Goal: Communication & Community: Answer question/provide support

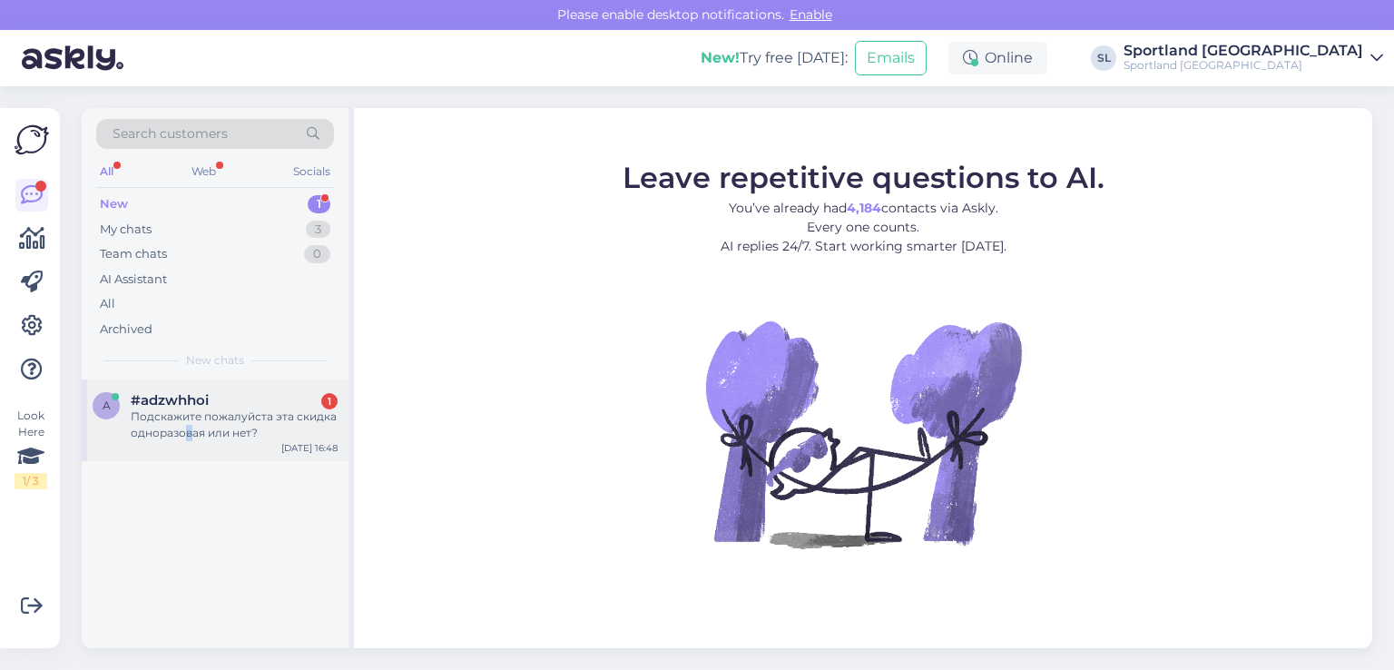
click at [189, 428] on div "Подскажите пожалуйста эта скидка одноразовая или нет?" at bounding box center [234, 424] width 207 height 33
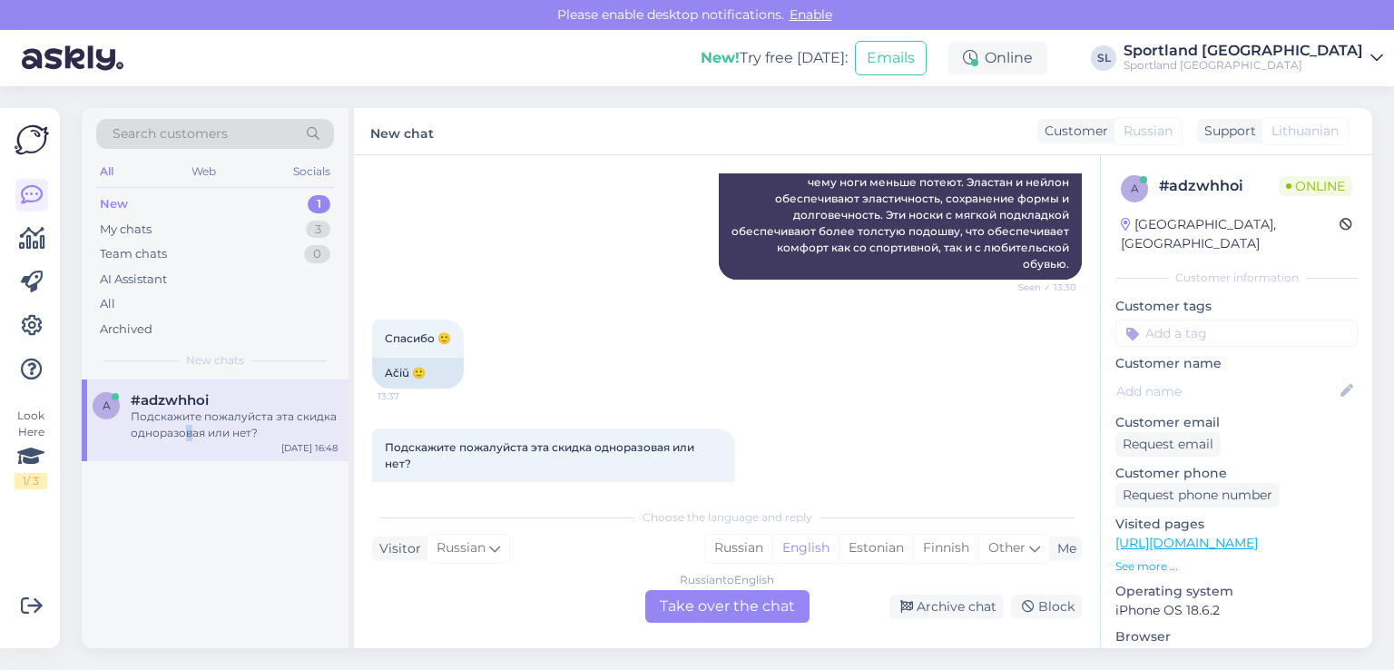
scroll to position [2430, 0]
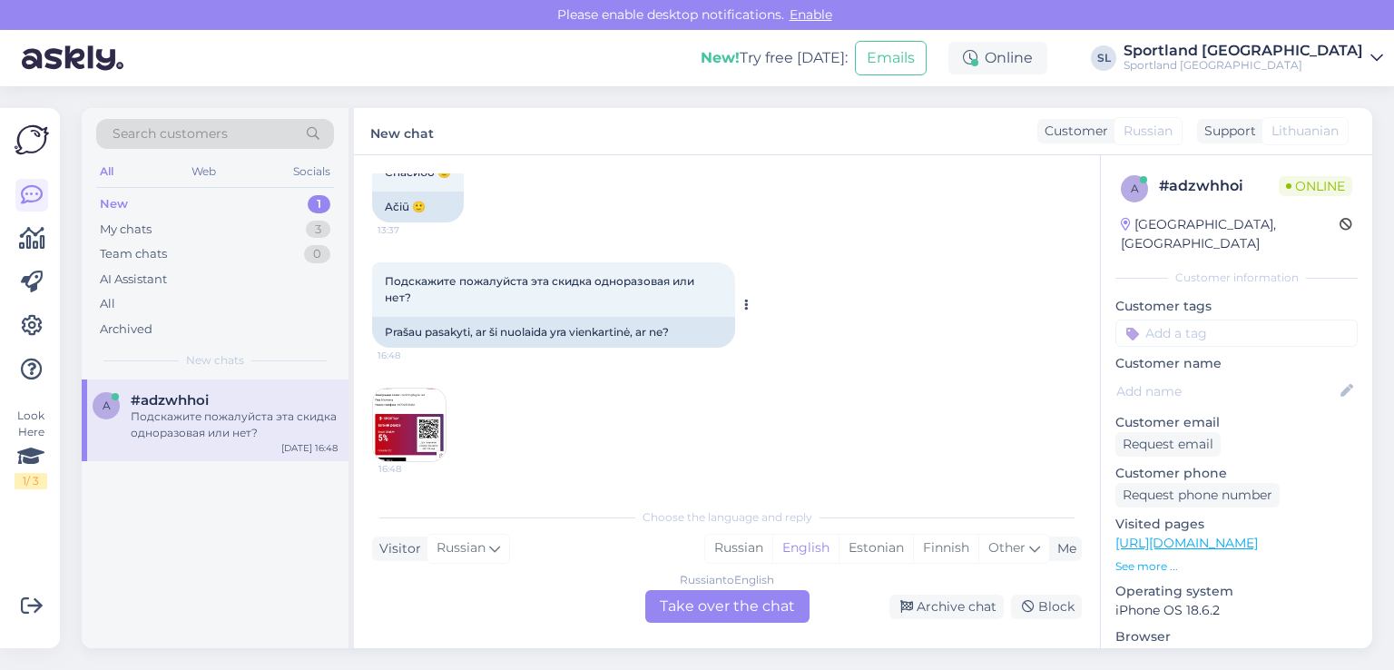
click at [544, 284] on span "Подскажите пожалуйста эта скидка одноразовая или нет?" at bounding box center [541, 289] width 312 height 30
click at [792, 394] on div "Подскажите пожалуйста эта скидка одноразовая или нет? 16:48 Prašau pasakyti, ar…" at bounding box center [727, 362] width 710 height 240
click at [740, 552] on div "Russian" at bounding box center [738, 548] width 67 height 27
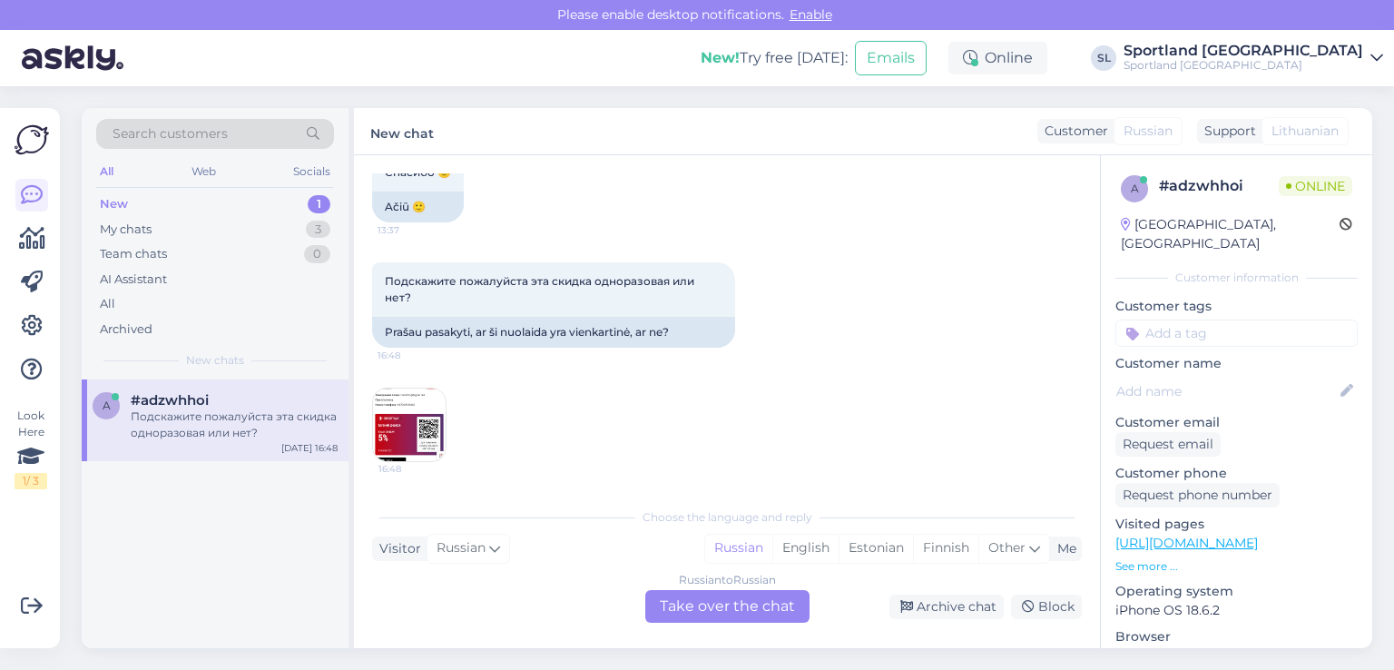
click at [729, 617] on div "Russian to Russian Take over the chat" at bounding box center [727, 606] width 164 height 33
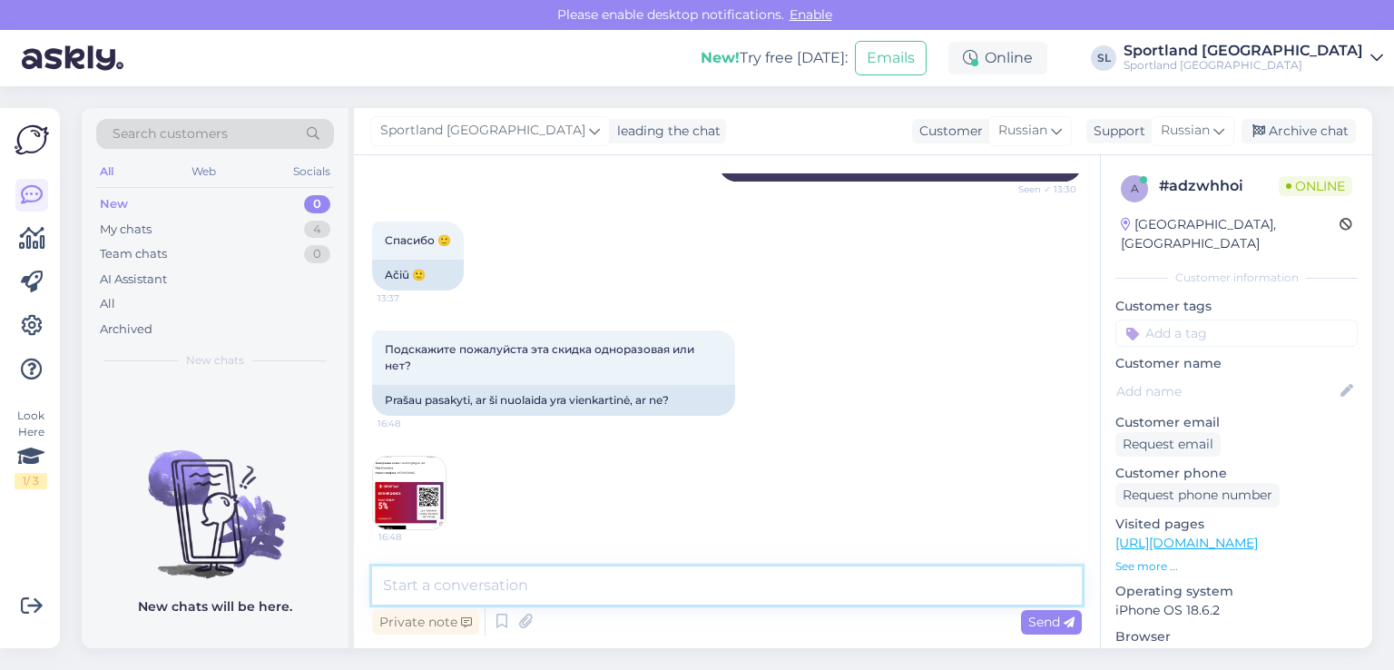
click at [621, 576] on textarea at bounding box center [727, 585] width 710 height 38
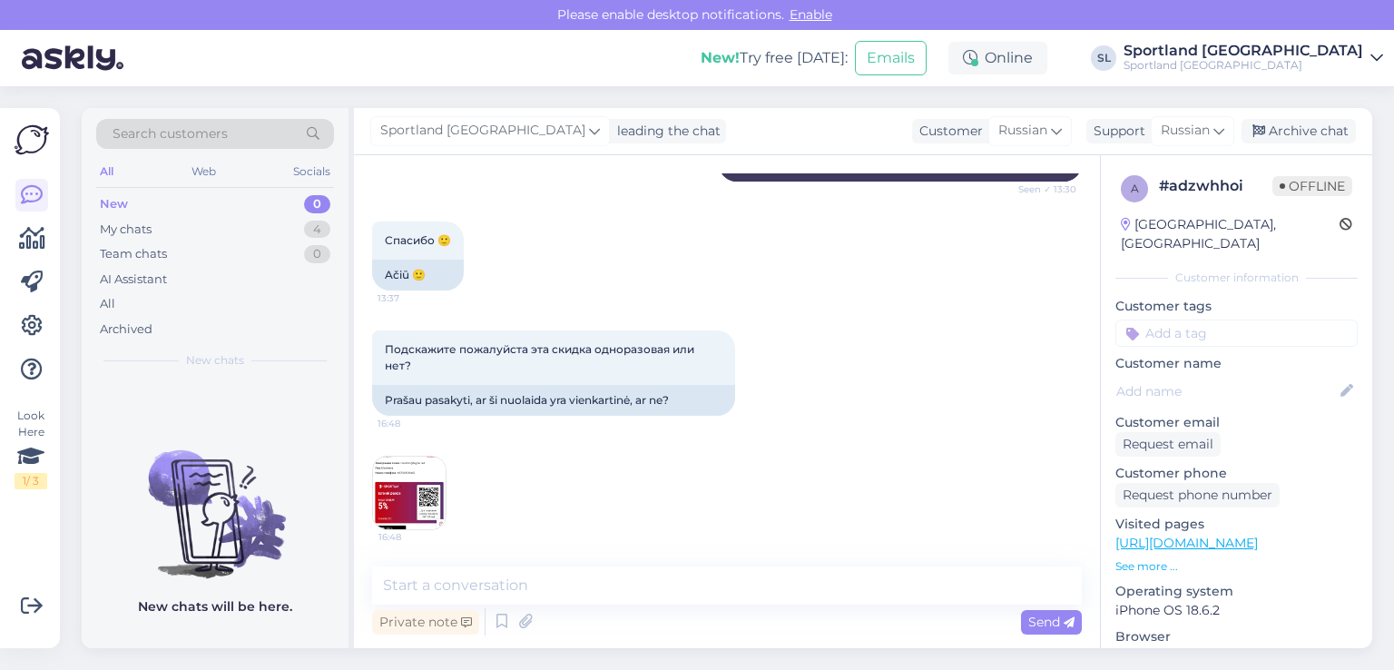
click at [426, 491] on img at bounding box center [409, 493] width 73 height 73
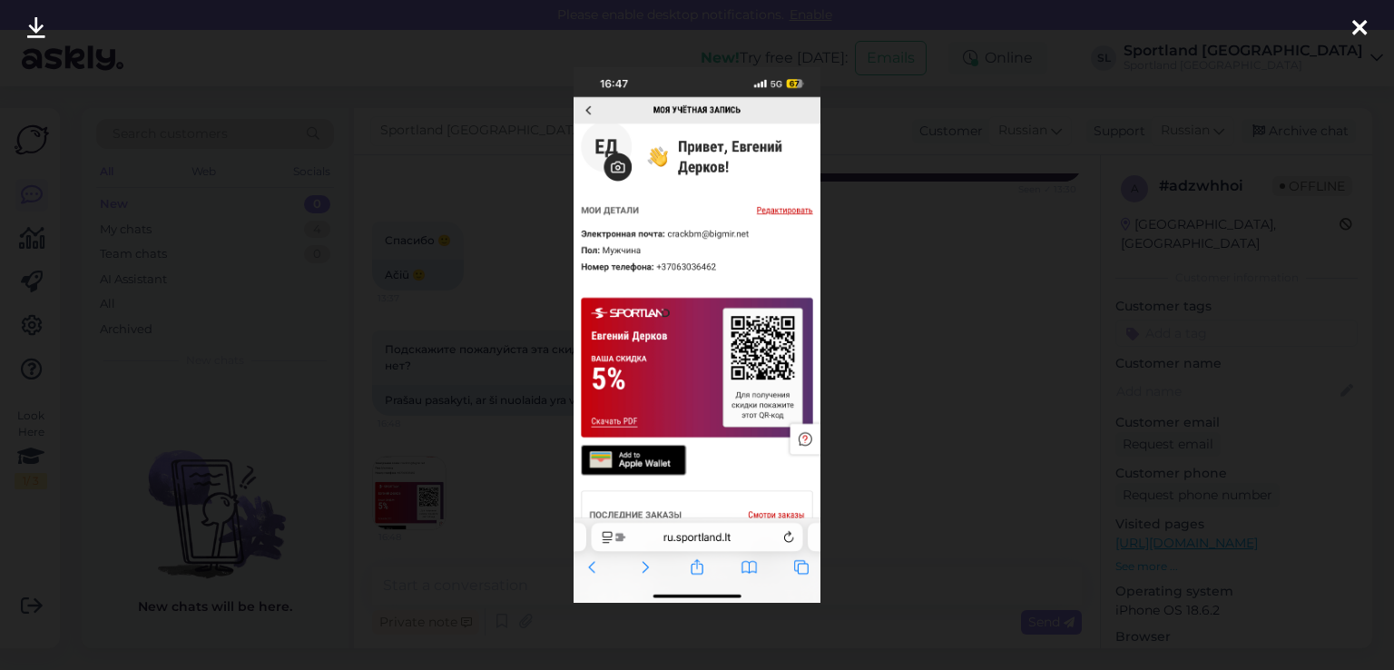
click at [1362, 30] on icon at bounding box center [1360, 29] width 15 height 24
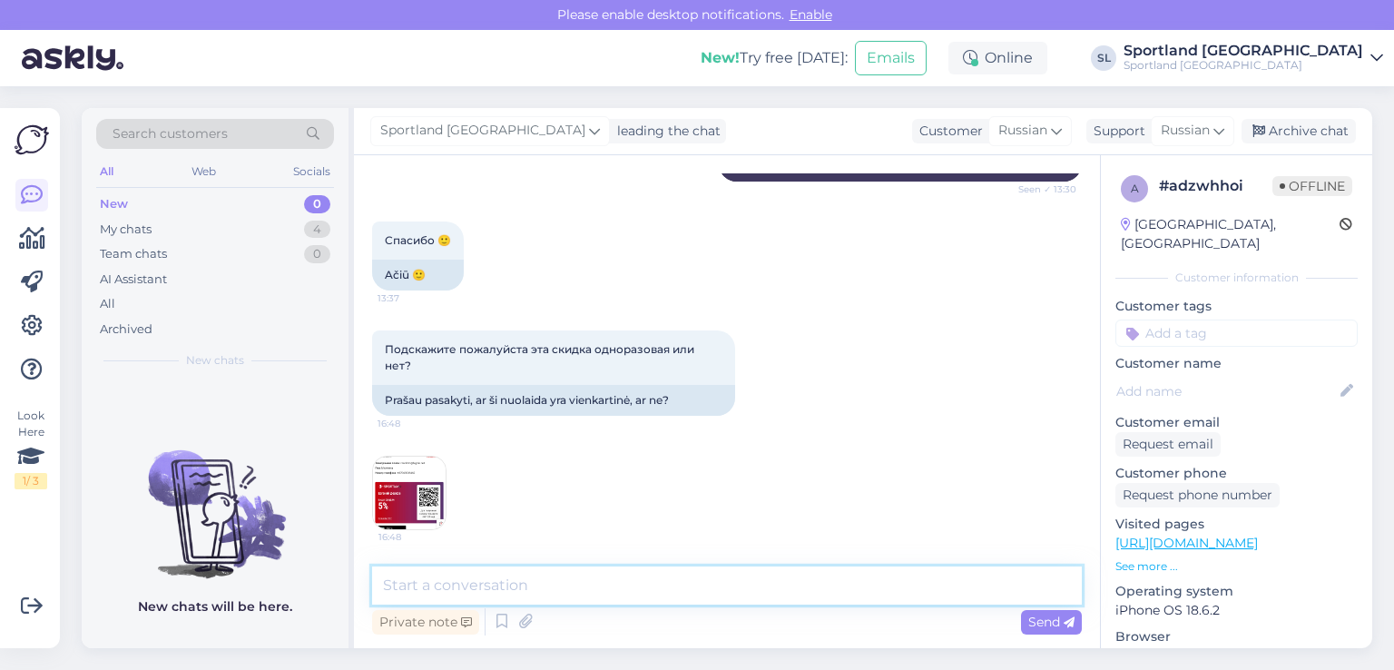
click at [755, 594] on textarea at bounding box center [727, 585] width 710 height 38
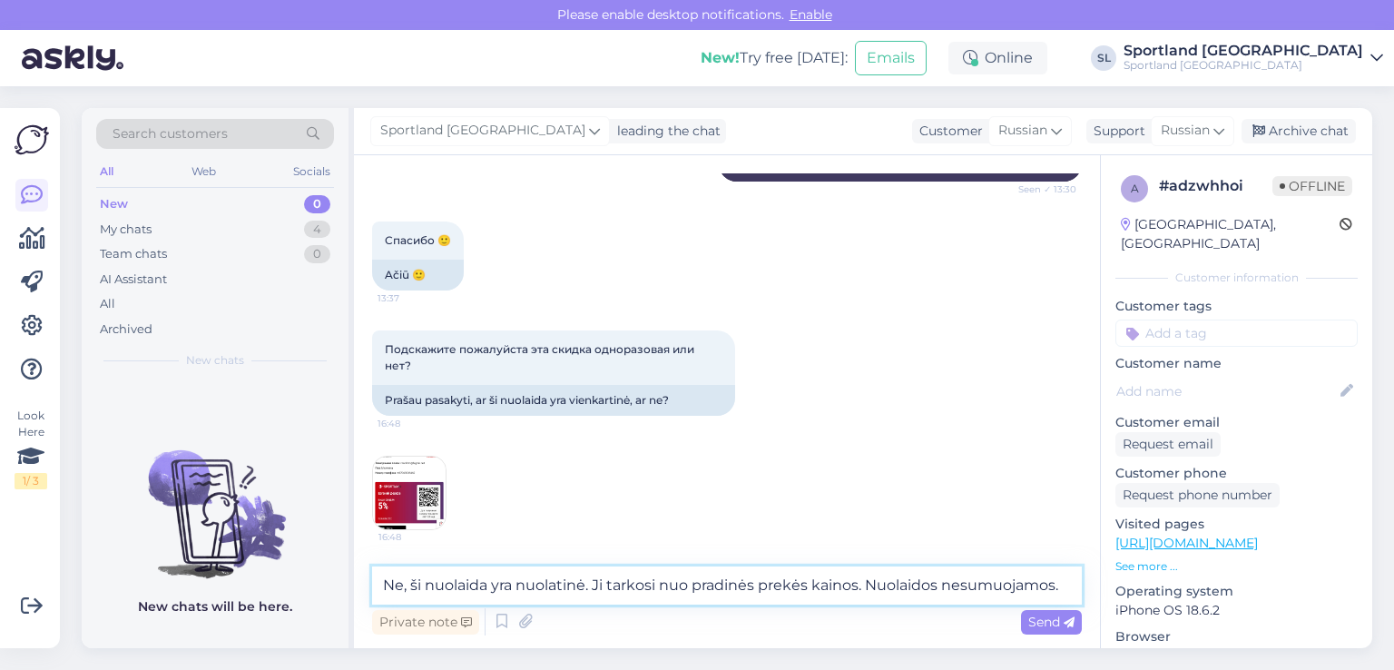
type textarea "Ne, ši nuolaida yra nuolatinė. Ji tarkosi nuo pradinės prekės kainos. Nuolaidos…"
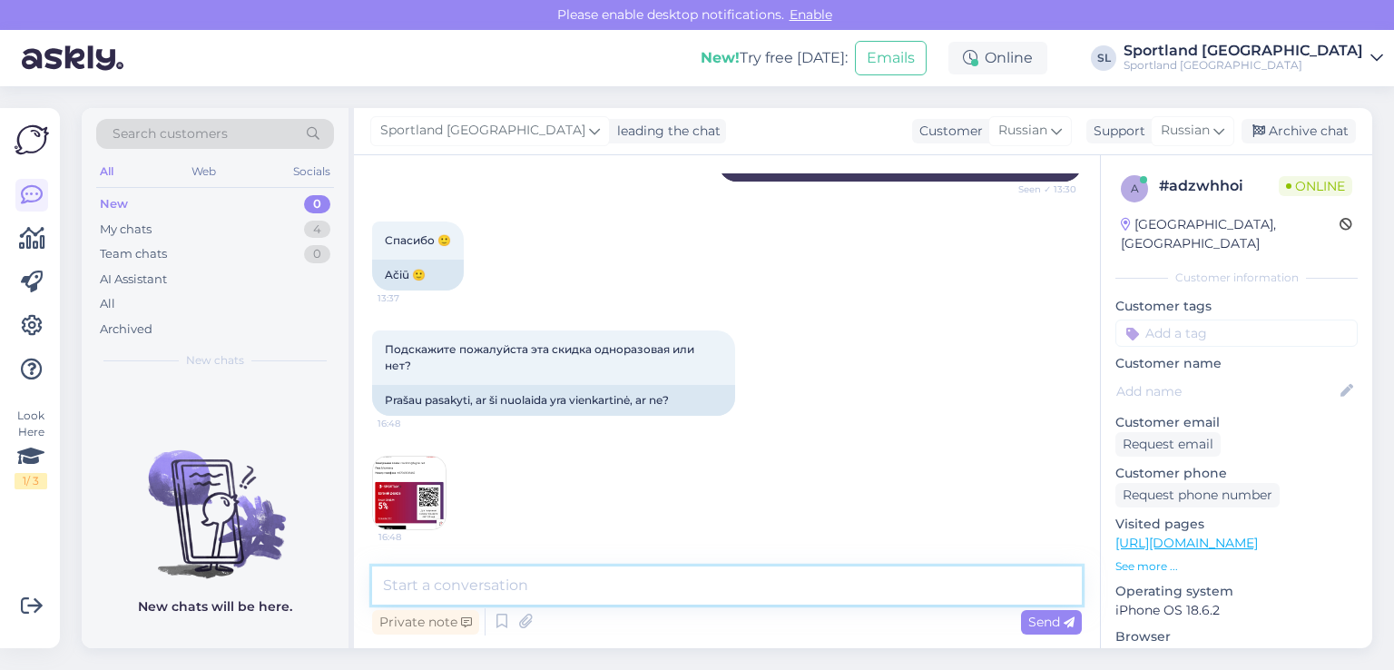
scroll to position [2457, 0]
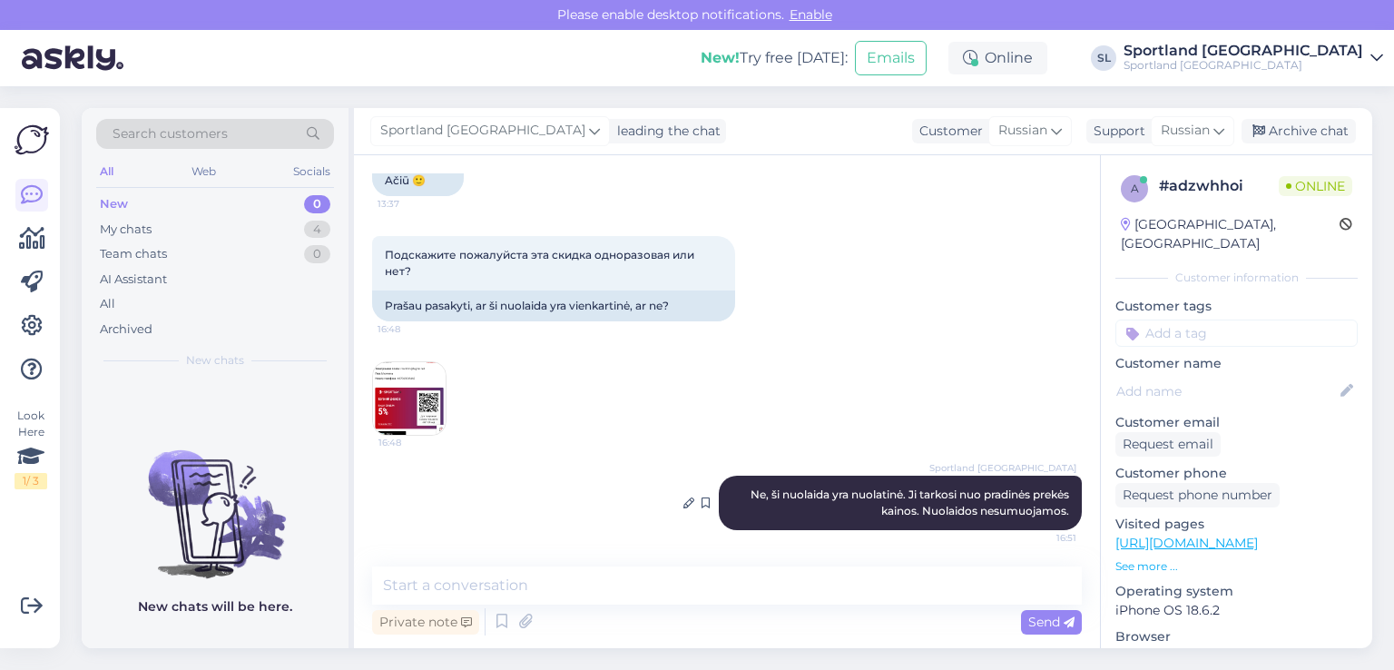
click at [900, 497] on span "Ne, ši nuolaida yra nuolatinė. Ji tarkosi nuo pradinės prekės kainos. Nuolaidos…" at bounding box center [911, 502] width 321 height 30
copy div "Ne, ši nuolaida yra nuolatinė. Ji tarkosi nuo pradinės prekės kainos. Nuolaidos…"
click at [911, 288] on div "Подскажите пожалуйста эта скидка одноразовая или нет? 16:48 Prašau pasakyti, ar…" at bounding box center [727, 336] width 710 height 240
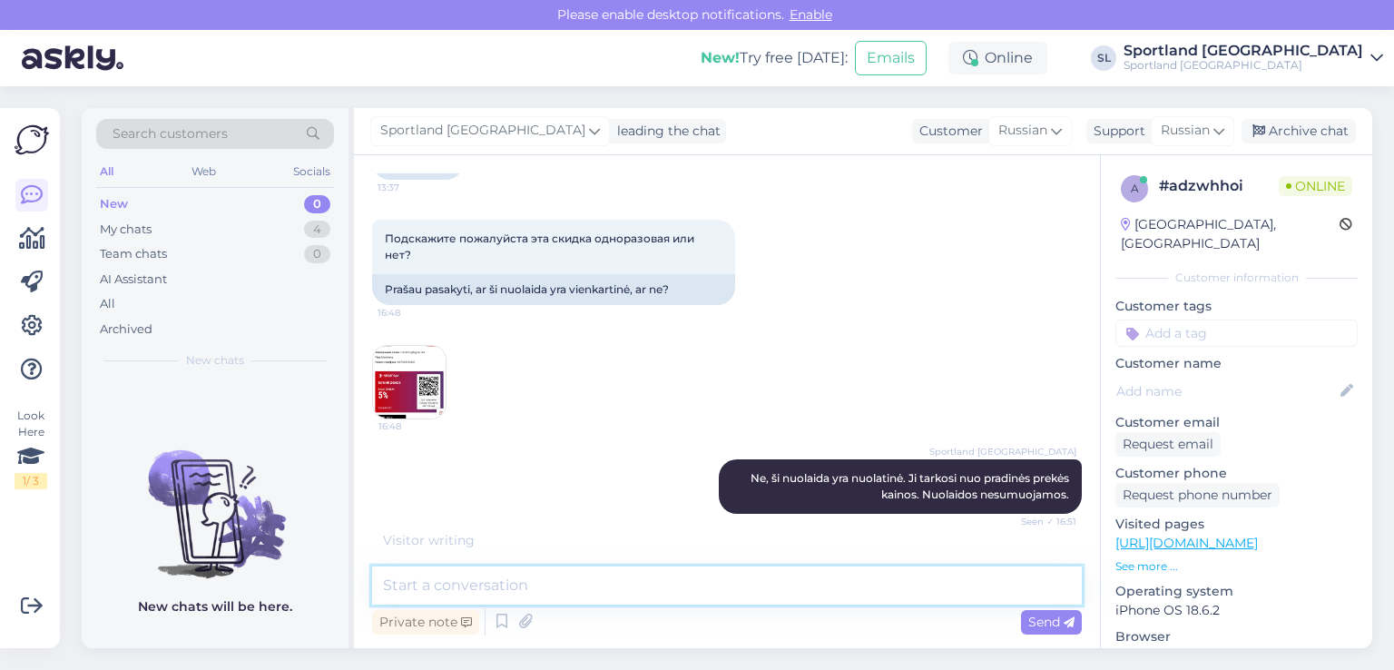
click at [576, 577] on textarea at bounding box center [727, 585] width 710 height 38
paste textarea "Нет, эта скидка постоянная. Она применяется к первоначальной цене товара. Скидк…"
type textarea "Нет, эта скидка постоянная. Она применяется к первоначальной цене товара. Скидк…"
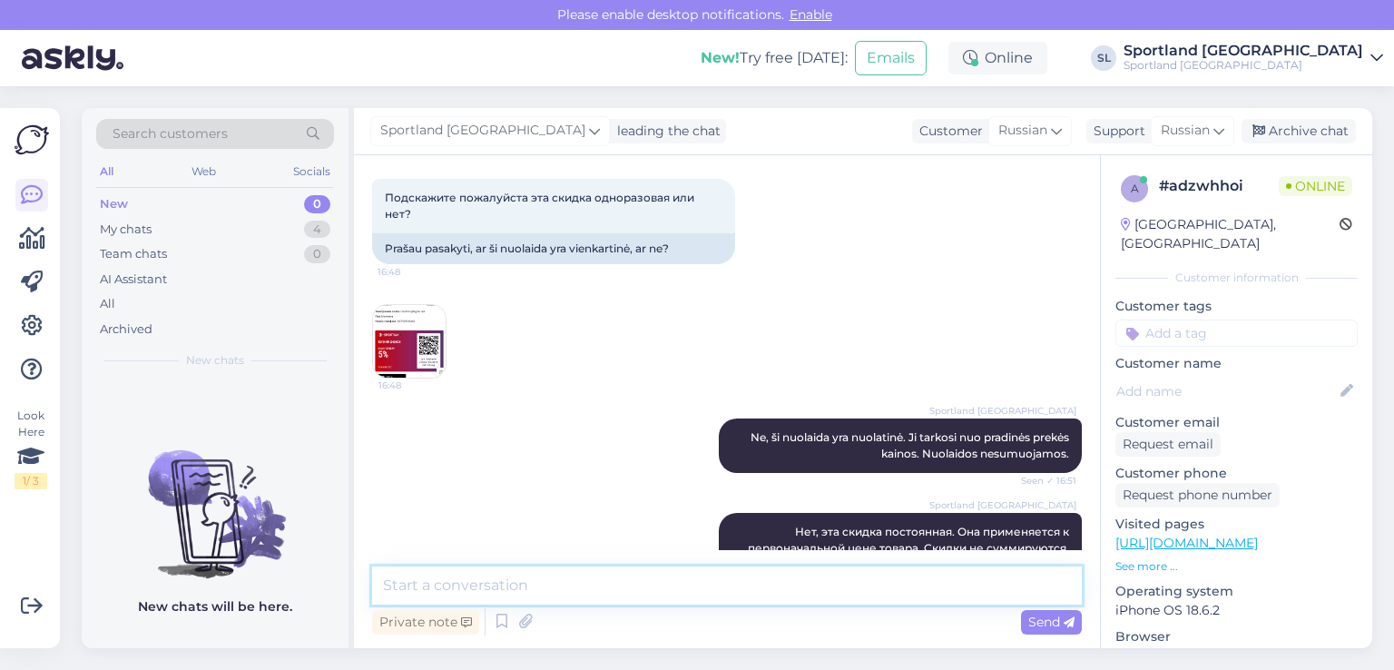
scroll to position [2552, 0]
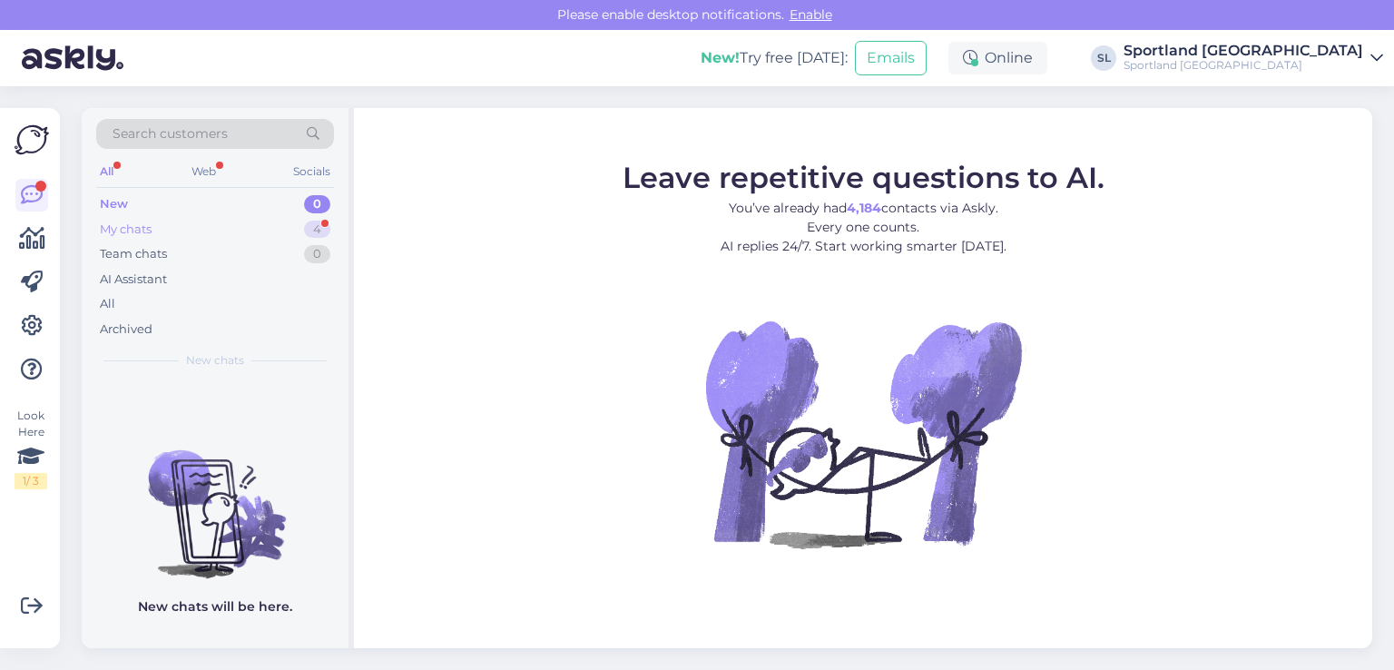
click at [233, 226] on div "My chats 4" at bounding box center [215, 229] width 238 height 25
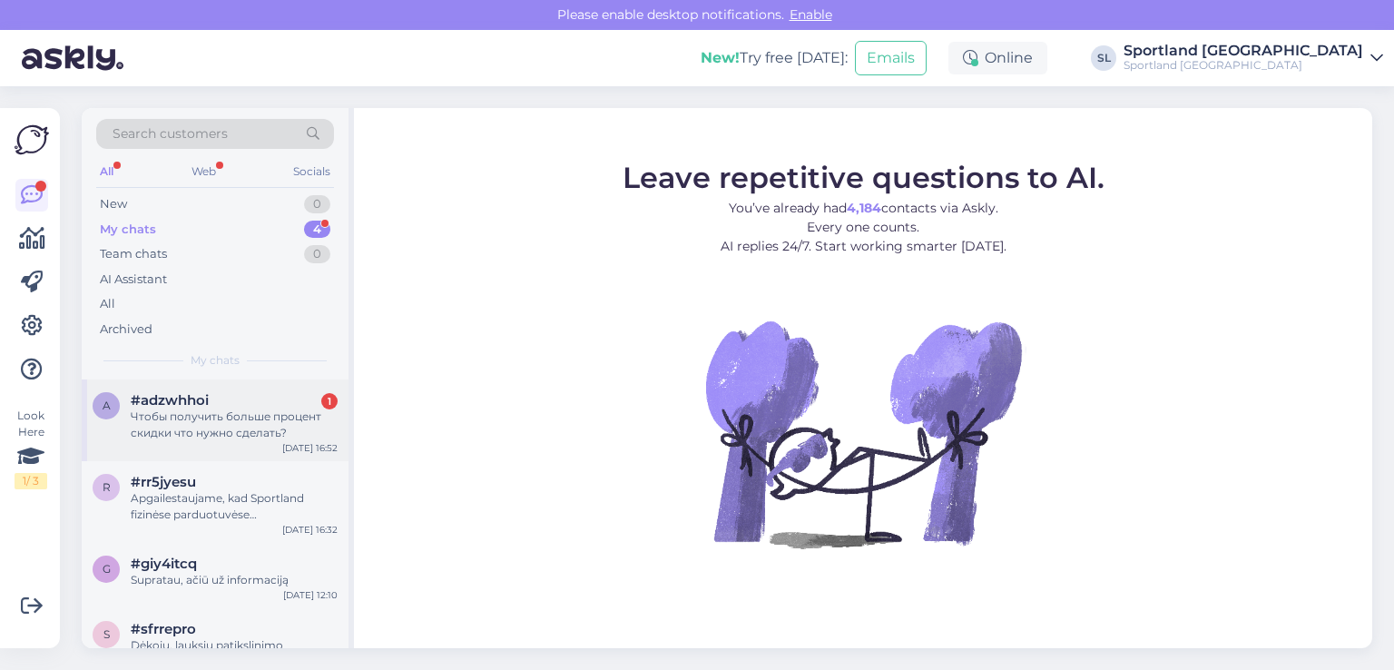
click at [224, 422] on div "Чтобы получить больше процент скидки что нужно сделать?" at bounding box center [234, 424] width 207 height 33
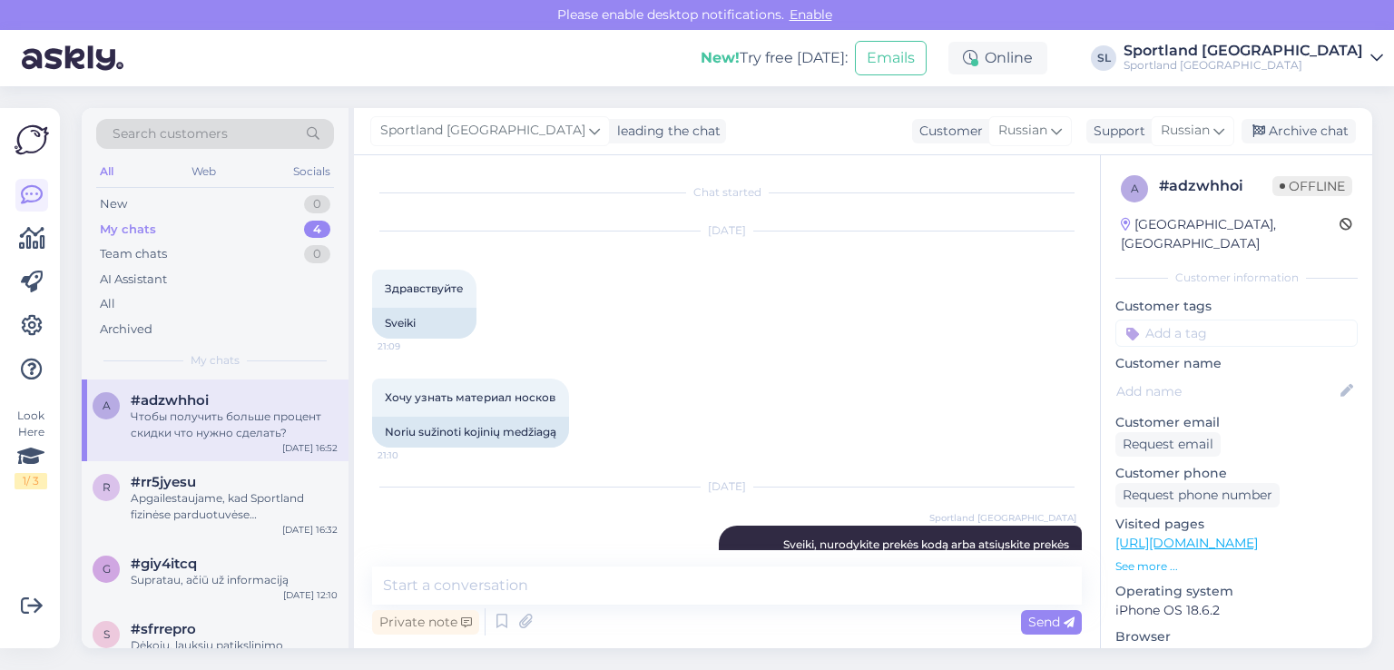
scroll to position [2646, 0]
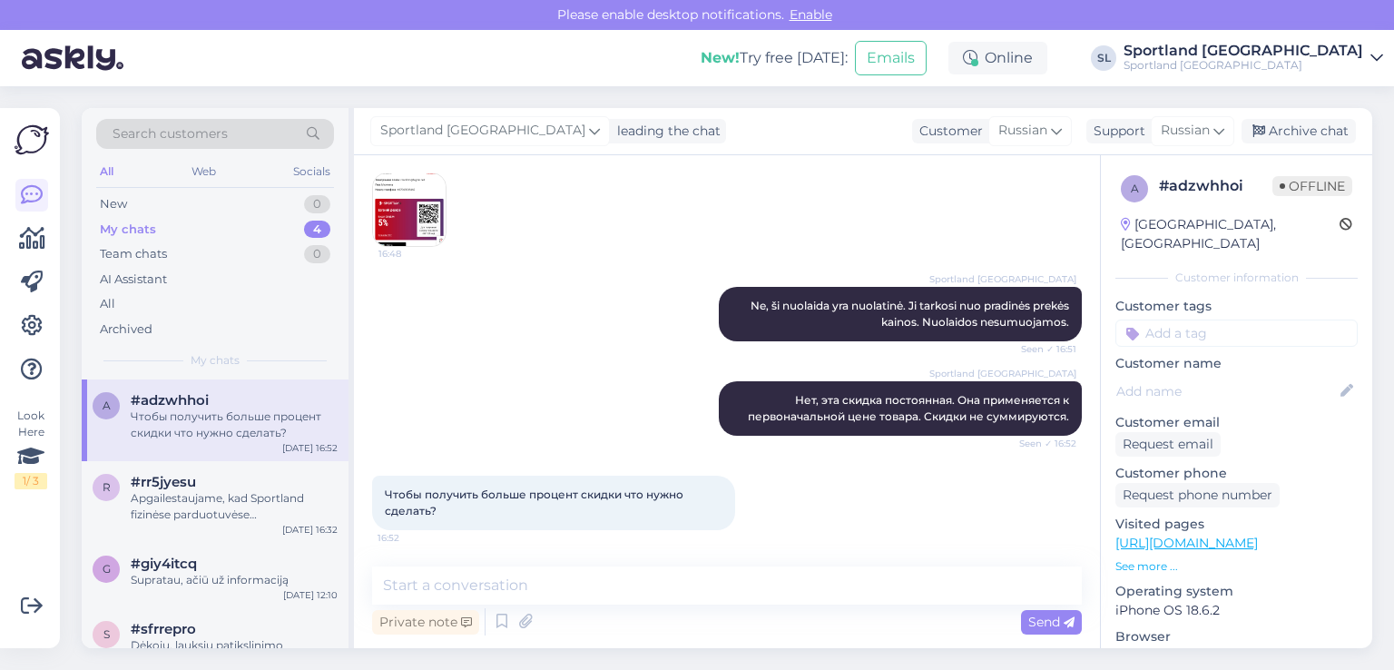
click at [418, 507] on span "Чтобы получить больше процент скидки что нужно сделать?" at bounding box center [535, 502] width 301 height 30
click at [405, 501] on div "Чтобы получить больше процент скидки что нужно сделать? 16:52" at bounding box center [553, 503] width 363 height 54
copy div "Чтобы получить больше процент скидки что нужно сделать? 16:52"
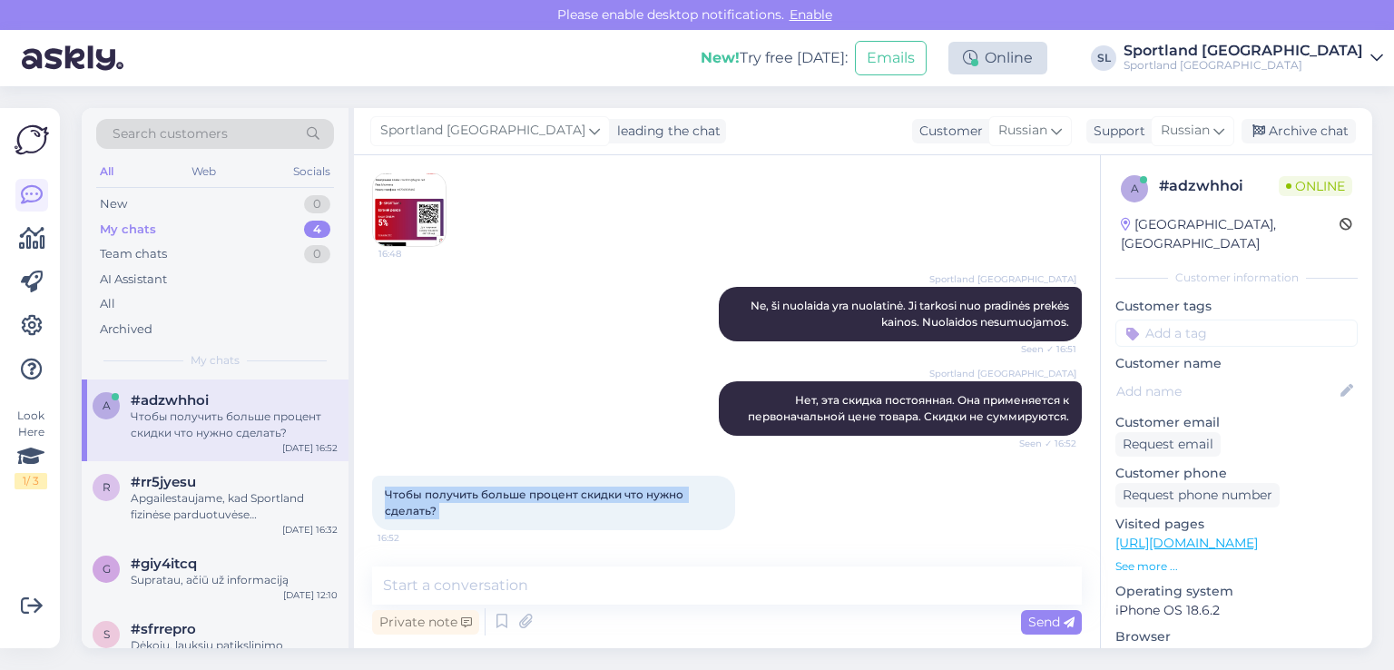
copy div "Чтобы получить больше процент скидки что нужно сделать? 16:52"
click at [502, 553] on div "Chat started [DATE] Здравствуйте 21:09 [PERSON_NAME] узнать материал носков 21:…" at bounding box center [727, 401] width 746 height 493
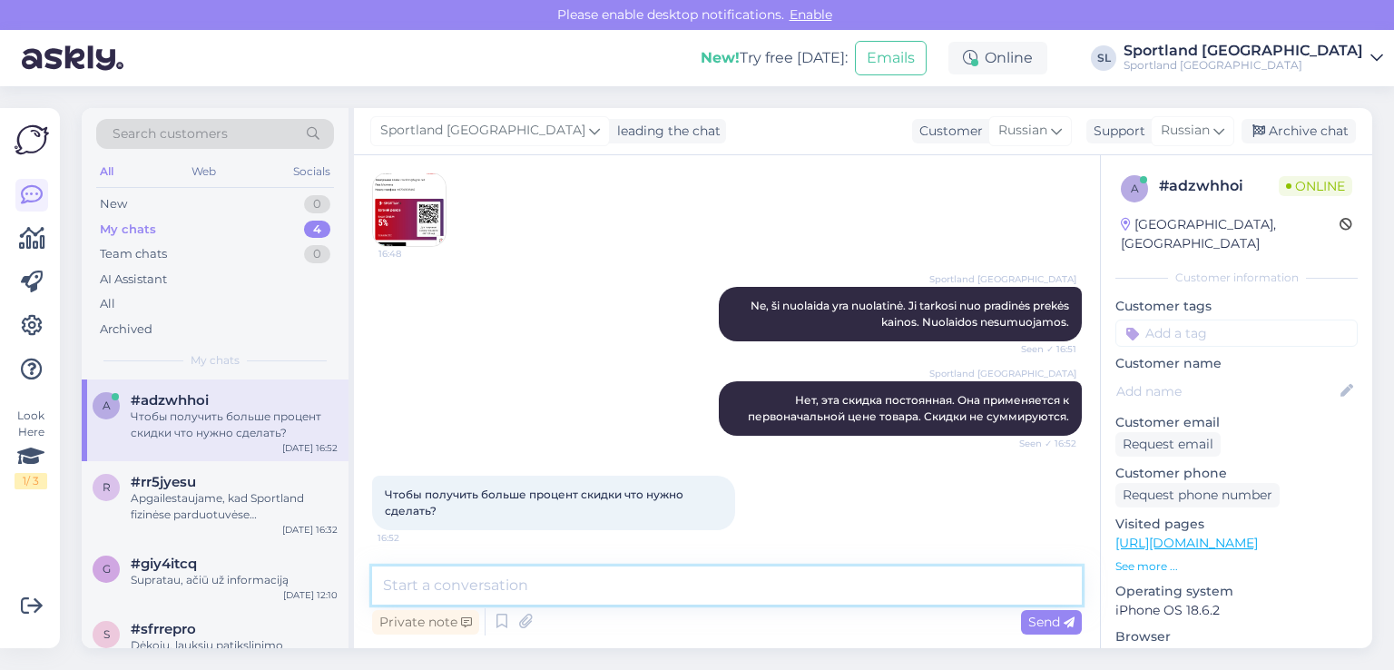
click at [493, 583] on textarea at bounding box center [727, 585] width 710 height 38
drag, startPoint x: 493, startPoint y: 583, endPoint x: 488, endPoint y: 593, distance: 11.0
click at [490, 587] on textarea at bounding box center [727, 585] width 710 height 38
paste textarea "В настоящее время у нас нет дополнительных кодов скидок."
type textarea "В настоящее время у нас нет дополнительных кодов скидок."
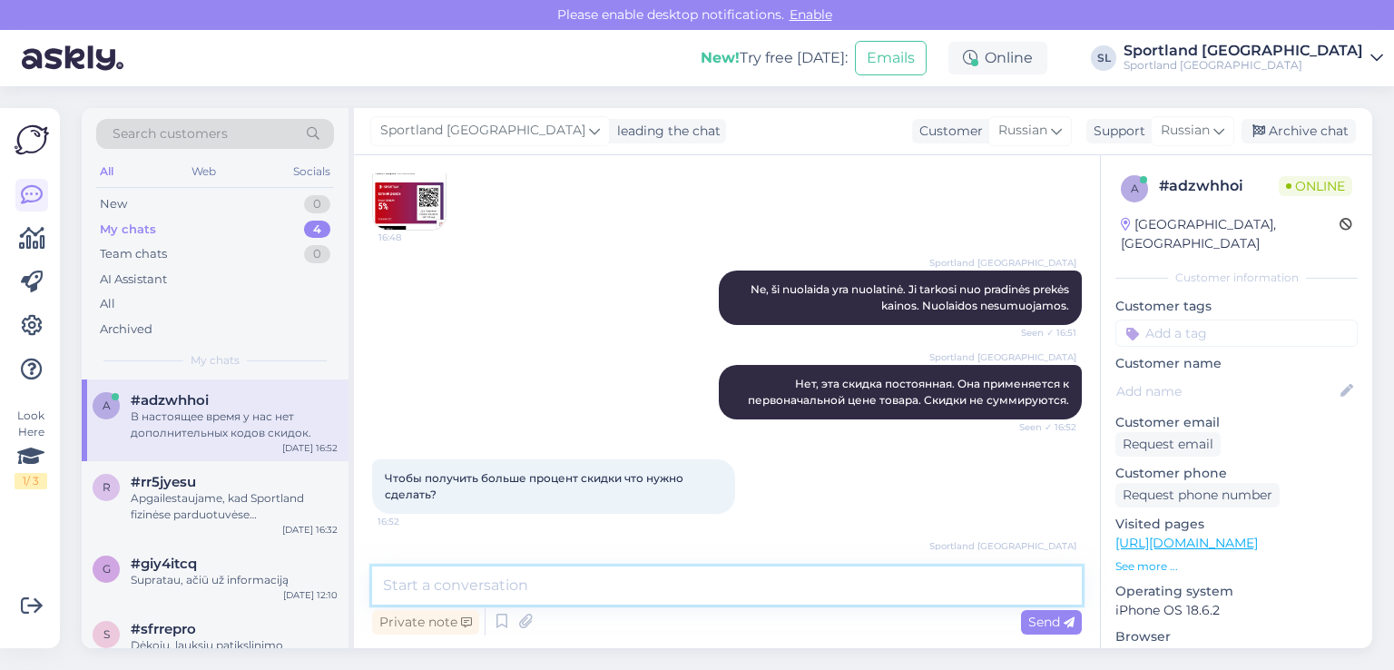
scroll to position [2740, 0]
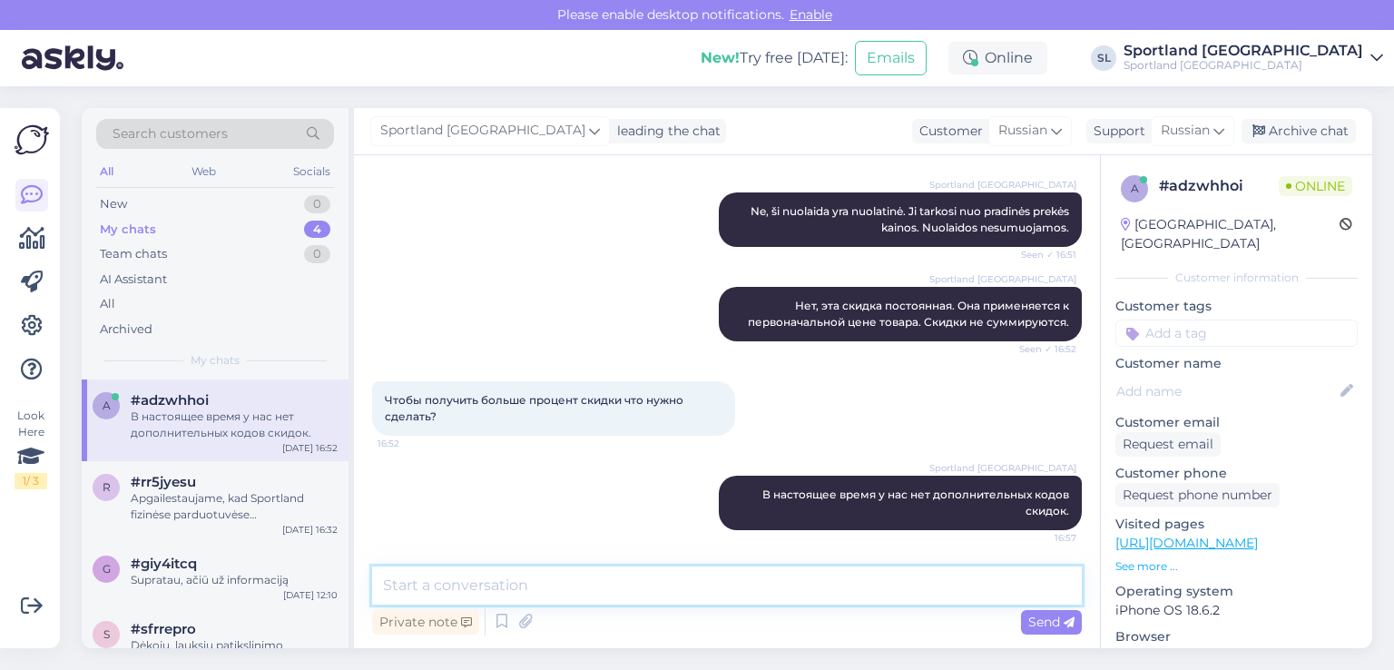
paste textarea "Приносим извинения за доставленные неудобства."
type textarea "Приносим извинения за доставленные неудобства."
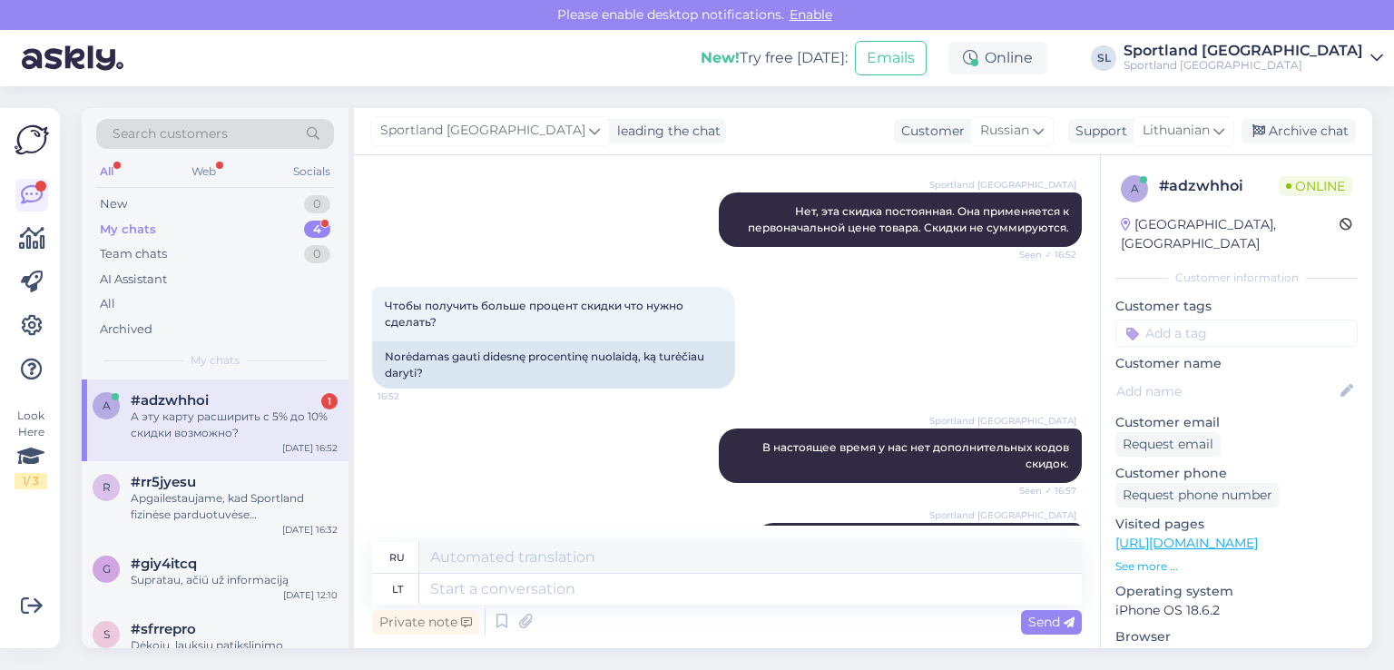
scroll to position [2999, 0]
